Goal: Information Seeking & Learning: Find specific page/section

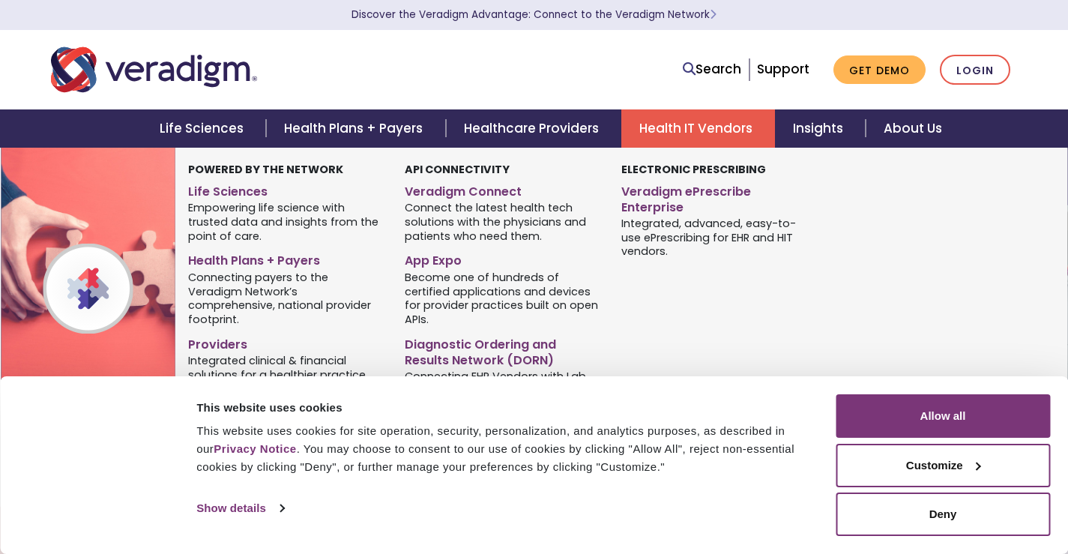
click at [690, 133] on link "Health IT Vendors" at bounding box center [698, 128] width 154 height 38
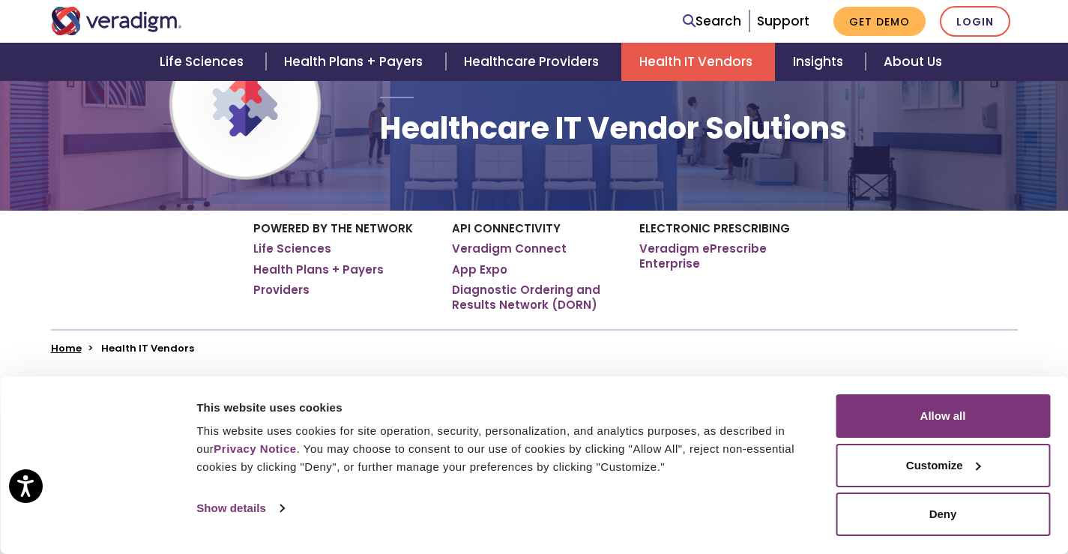
scroll to position [75, 0]
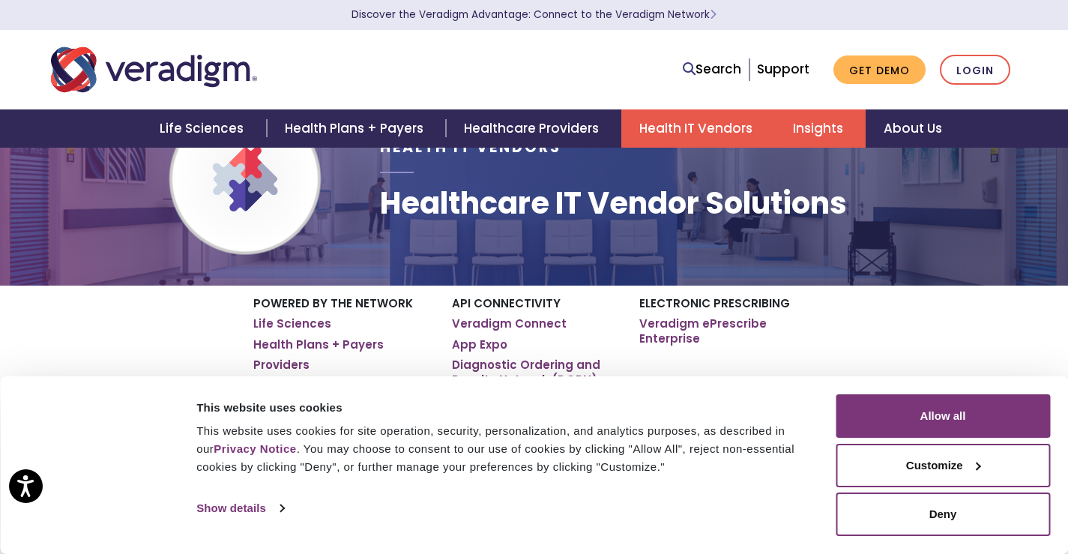
click at [817, 137] on link "Insights" at bounding box center [820, 128] width 91 height 38
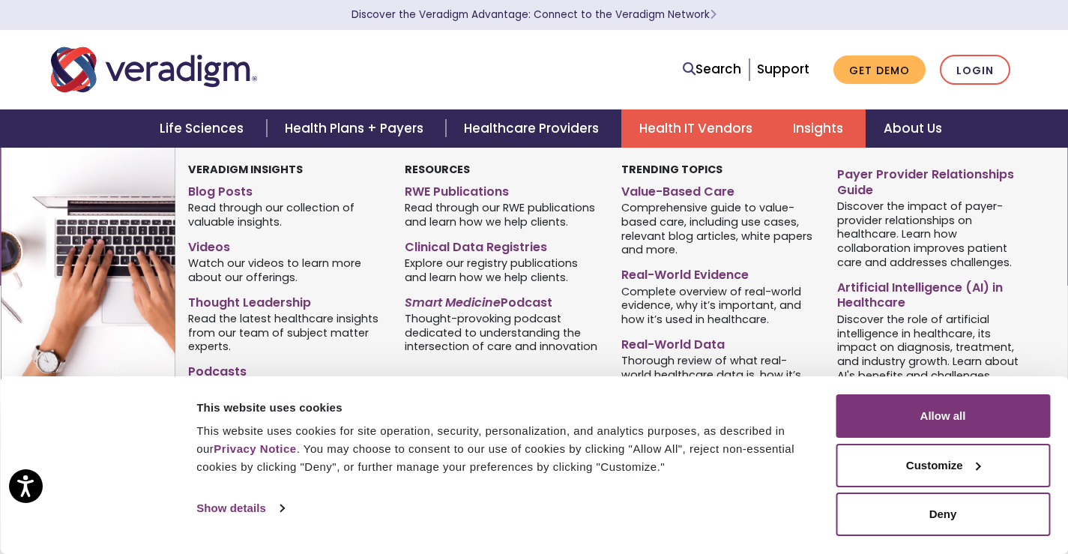
click at [817, 137] on link "Insights" at bounding box center [820, 128] width 91 height 38
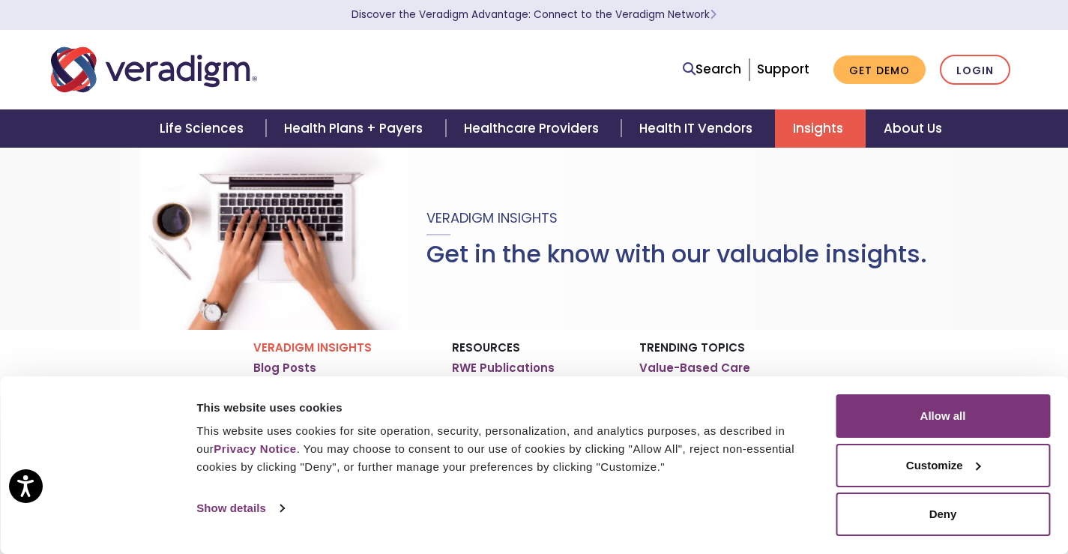
click at [684, 62] on ul "Search Support Get Demo Login" at bounding box center [846, 70] width 342 height 31
click at [697, 70] on link "Search" at bounding box center [711, 69] width 58 height 20
click at [702, 67] on link "Search" at bounding box center [711, 69] width 58 height 20
click at [690, 67] on input "Search" at bounding box center [673, 69] width 135 height 28
paste input "ckudathadeus"
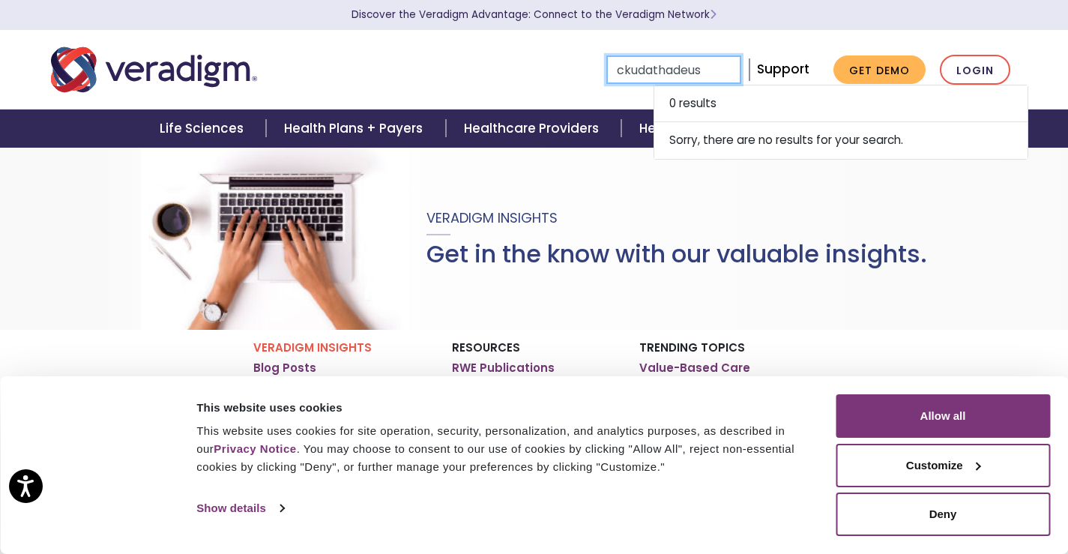
type input "ckudathadeus"
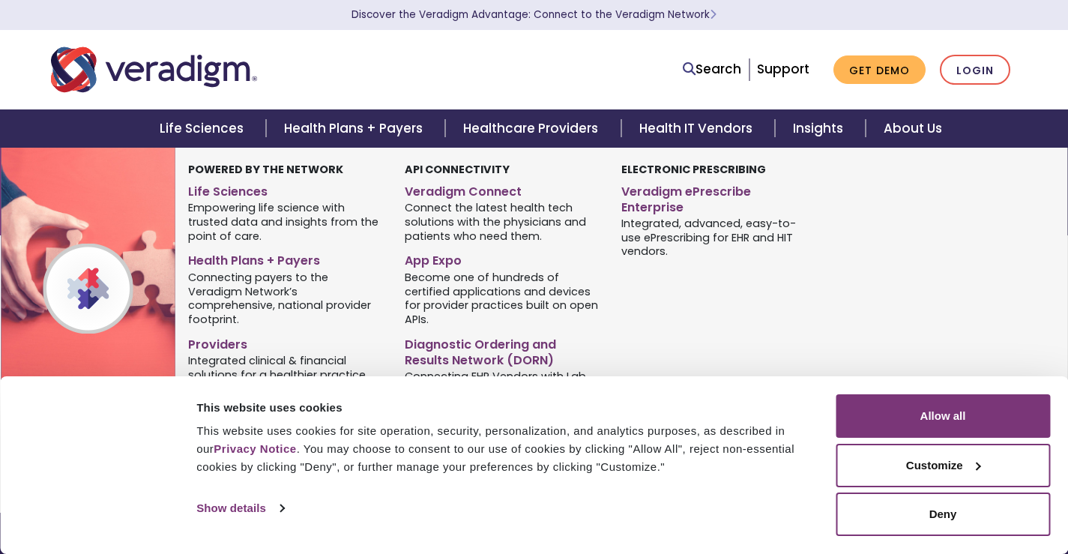
type input "ckudathadeus"
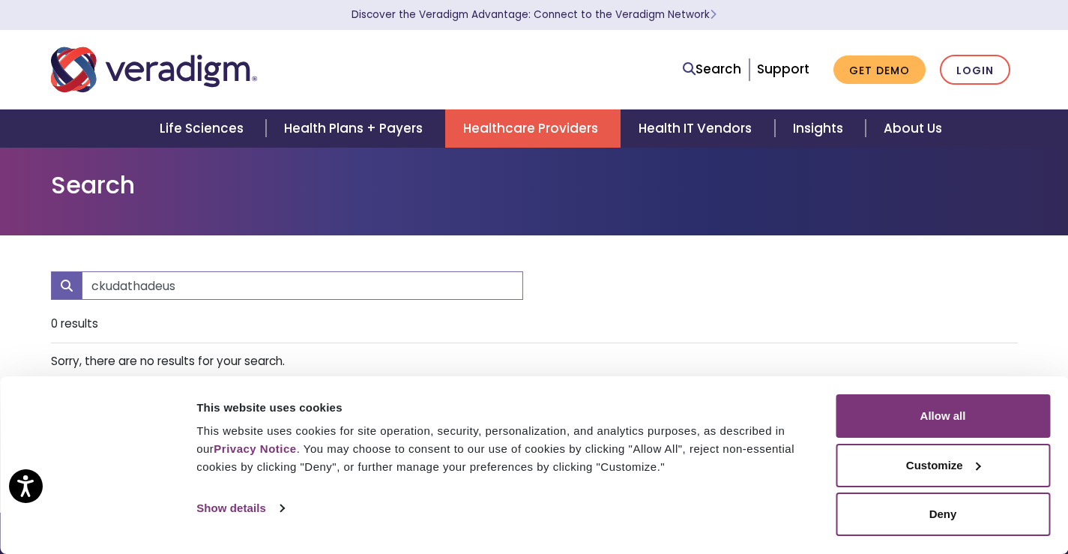
click at [512, 136] on link "Healthcare Providers" at bounding box center [532, 128] width 175 height 38
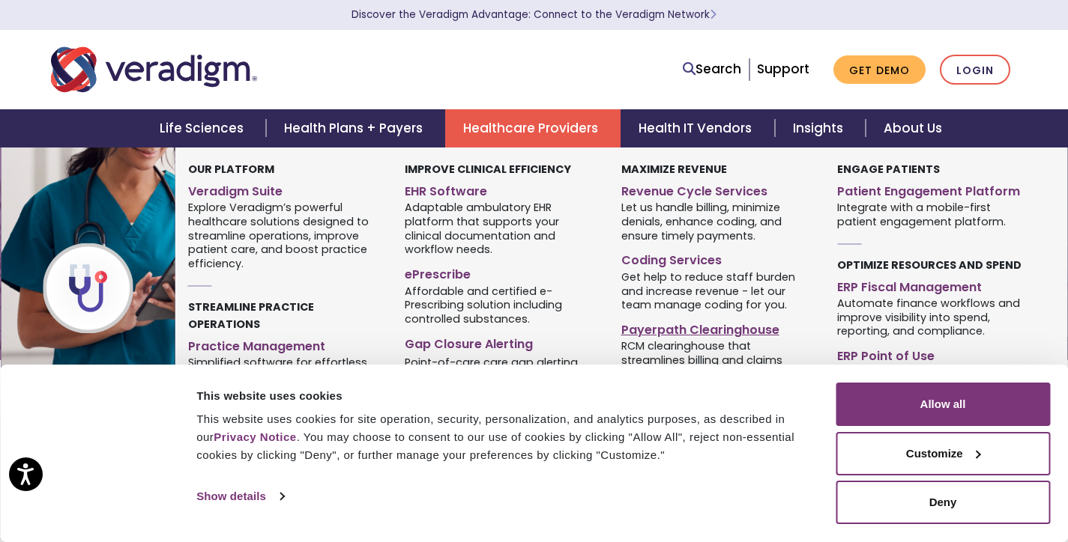
click at [715, 327] on link "Payerpath Clearinghouse" at bounding box center [718, 328] width 194 height 22
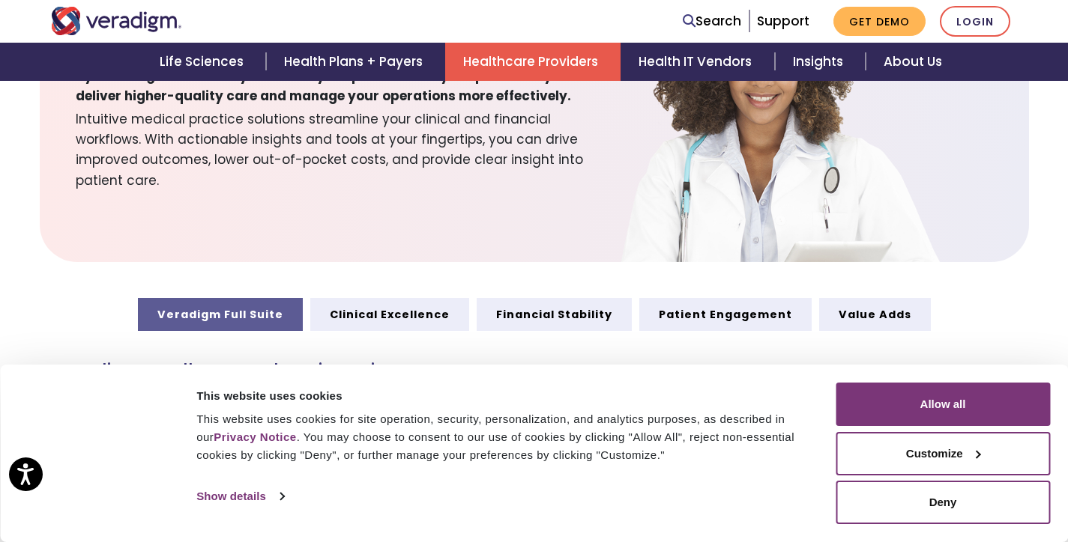
scroll to position [674, 0]
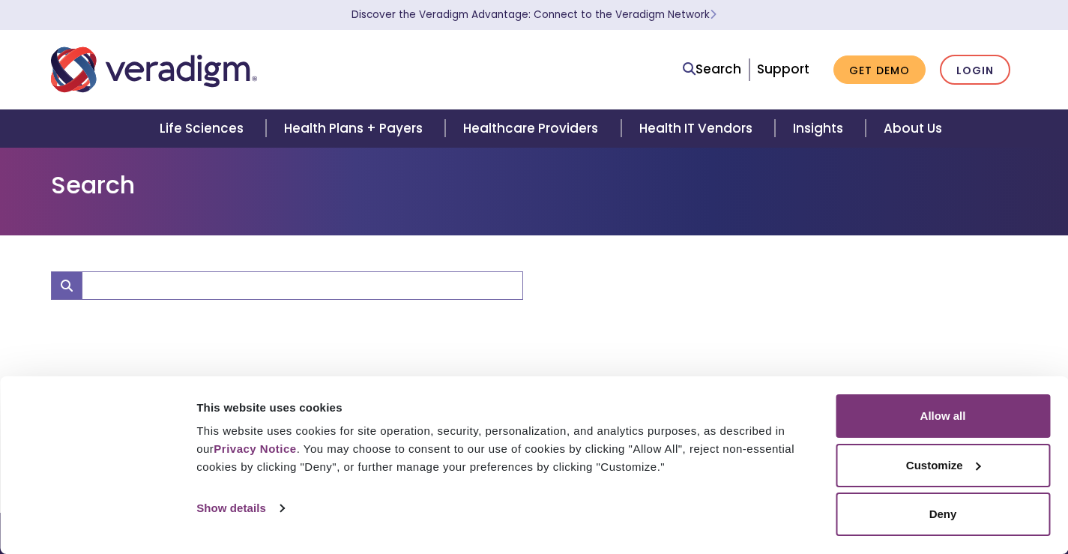
type input "ckudathadeus"
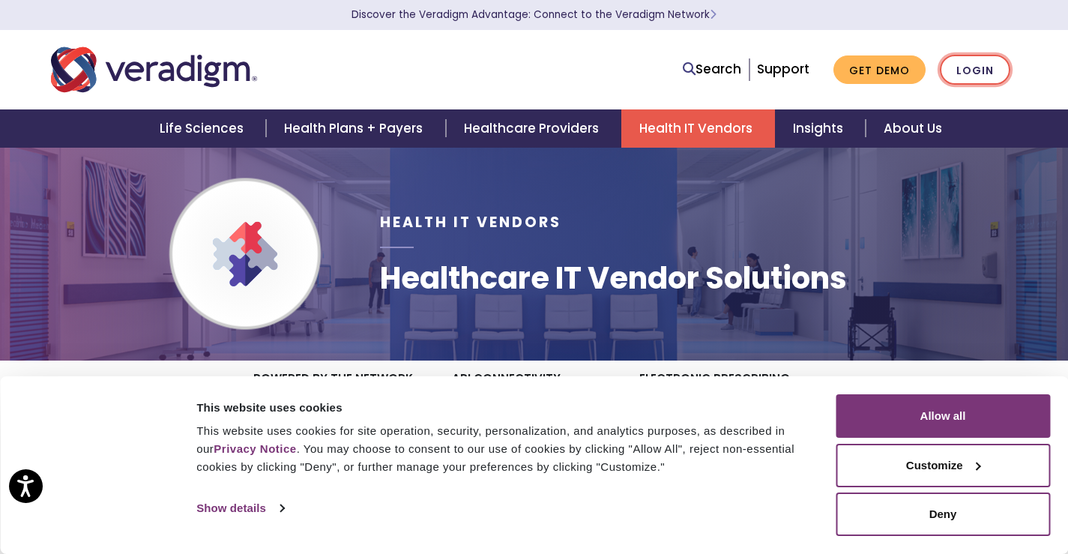
click at [988, 67] on link "Login" at bounding box center [974, 70] width 70 height 31
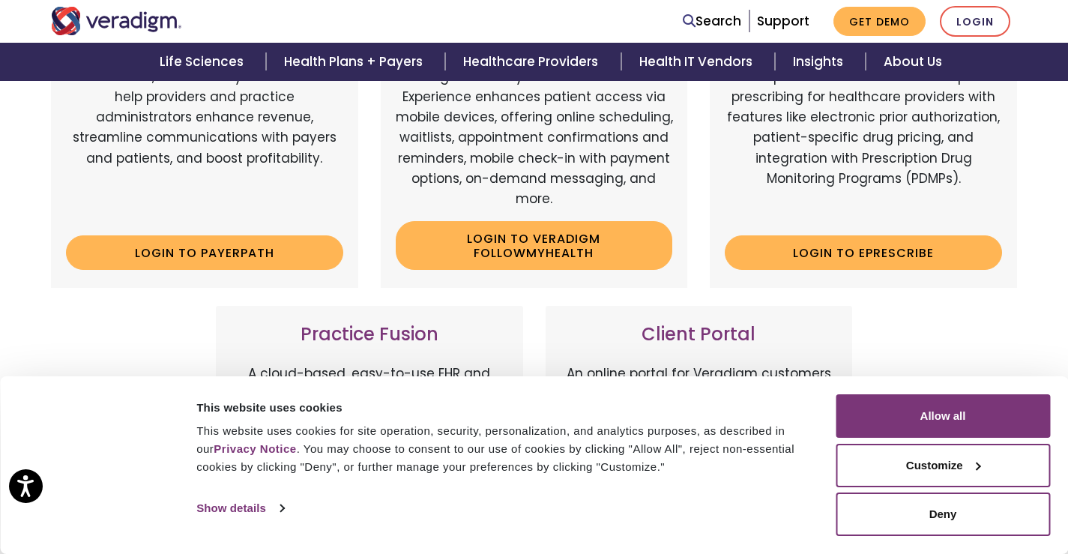
scroll to position [449, 0]
